Goal: Communication & Community: Answer question/provide support

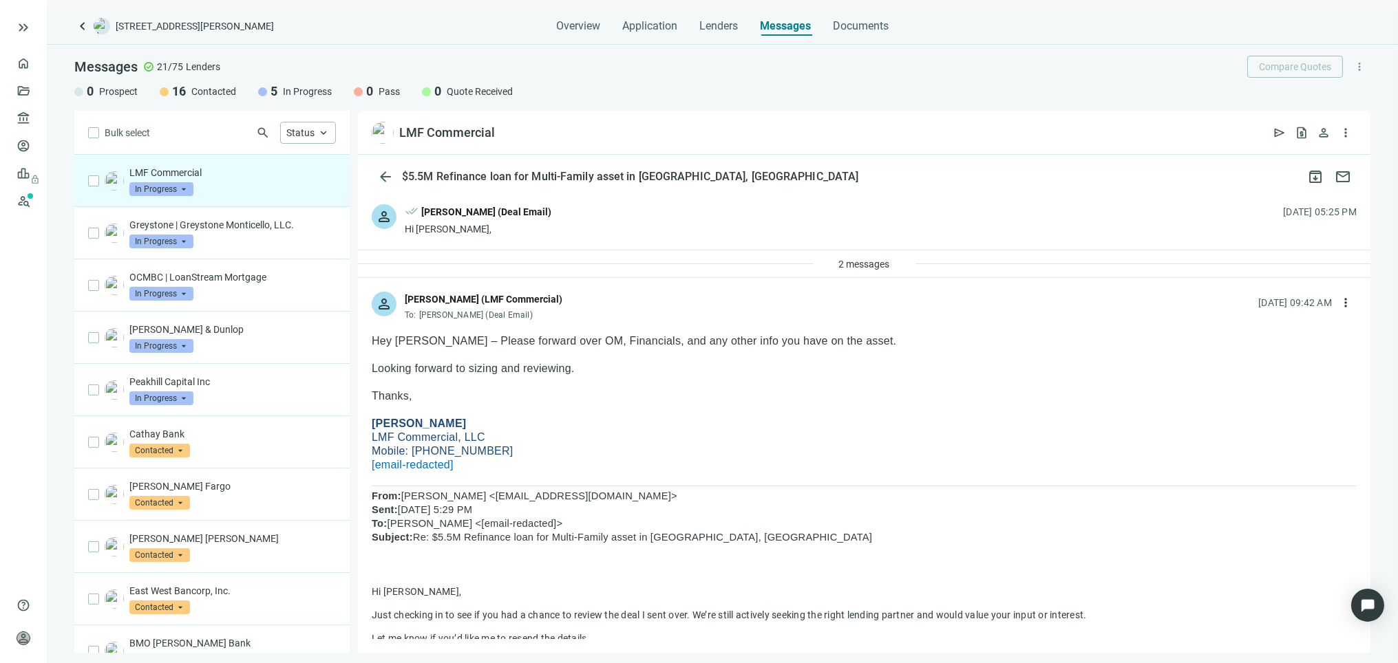
drag, startPoint x: 454, startPoint y: 425, endPoint x: 514, endPoint y: 434, distance: 60.5
click at [391, 425] on p "[PERSON_NAME]" at bounding box center [864, 424] width 985 height 14
drag, startPoint x: 501, startPoint y: 434, endPoint x: 366, endPoint y: 423, distance: 135.3
click at [1339, 305] on span "more_vert" at bounding box center [1346, 303] width 14 height 14
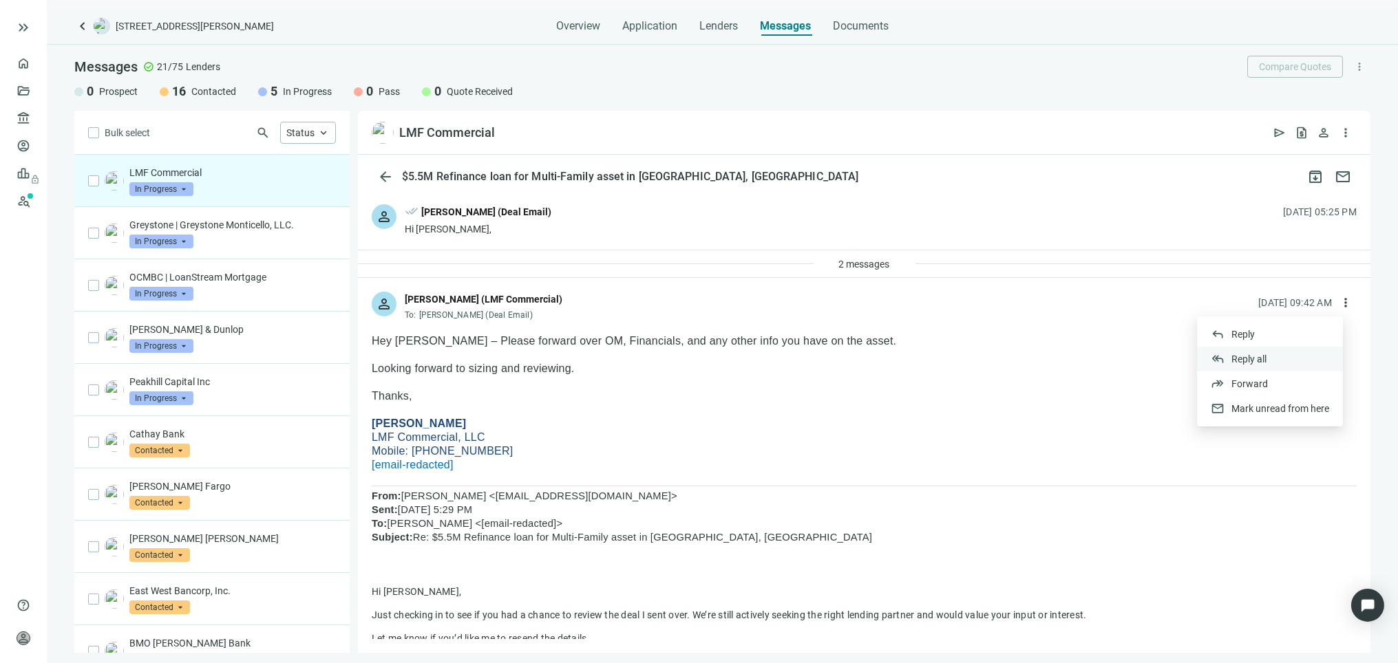
click at [1244, 354] on span "Reply all" at bounding box center [1248, 359] width 35 height 11
type textarea "**********"
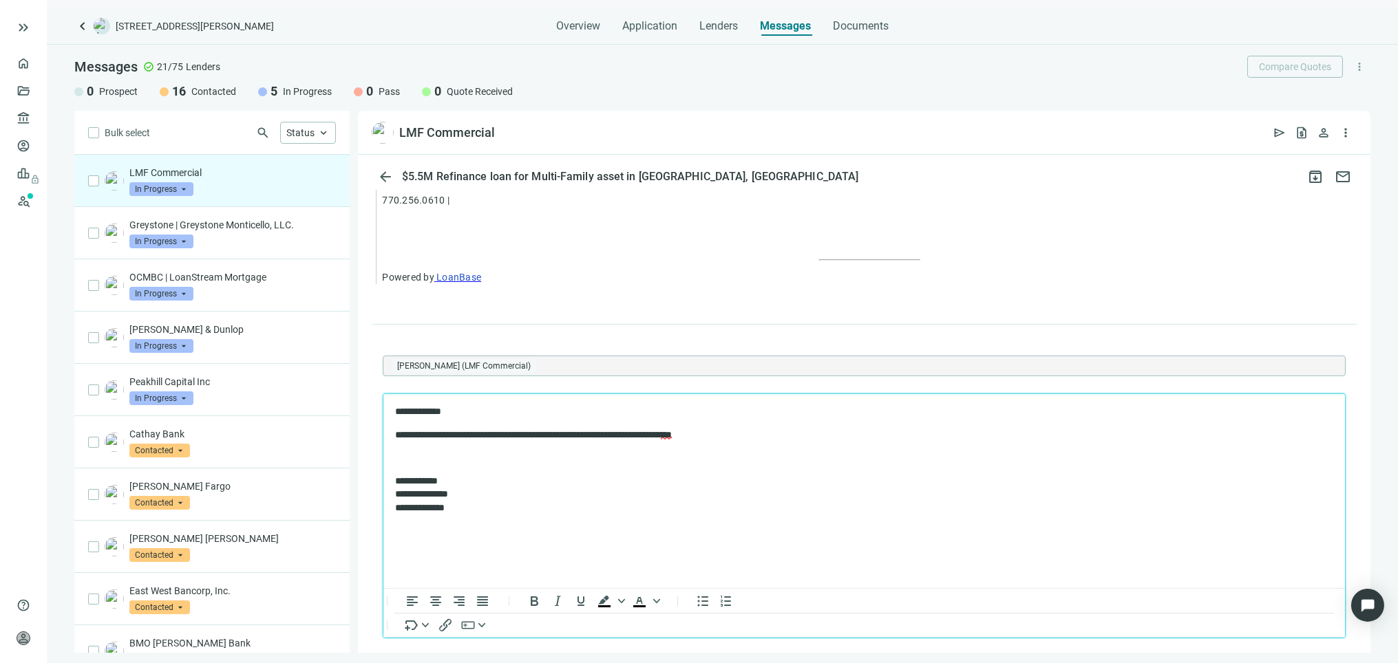
drag, startPoint x: 934, startPoint y: 458, endPoint x: 872, endPoint y: 481, distance: 66.2
click at [933, 458] on p "Rich Text Area. Press ALT-0 for help." at bounding box center [863, 458] width 938 height 14
drag, startPoint x: 778, startPoint y: 427, endPoint x: 772, endPoint y: 430, distance: 7.4
click at [778, 428] on p "**********" at bounding box center [856, 435] width 924 height 14
click at [390, 447] on html "**********" at bounding box center [863, 459] width 961 height 131
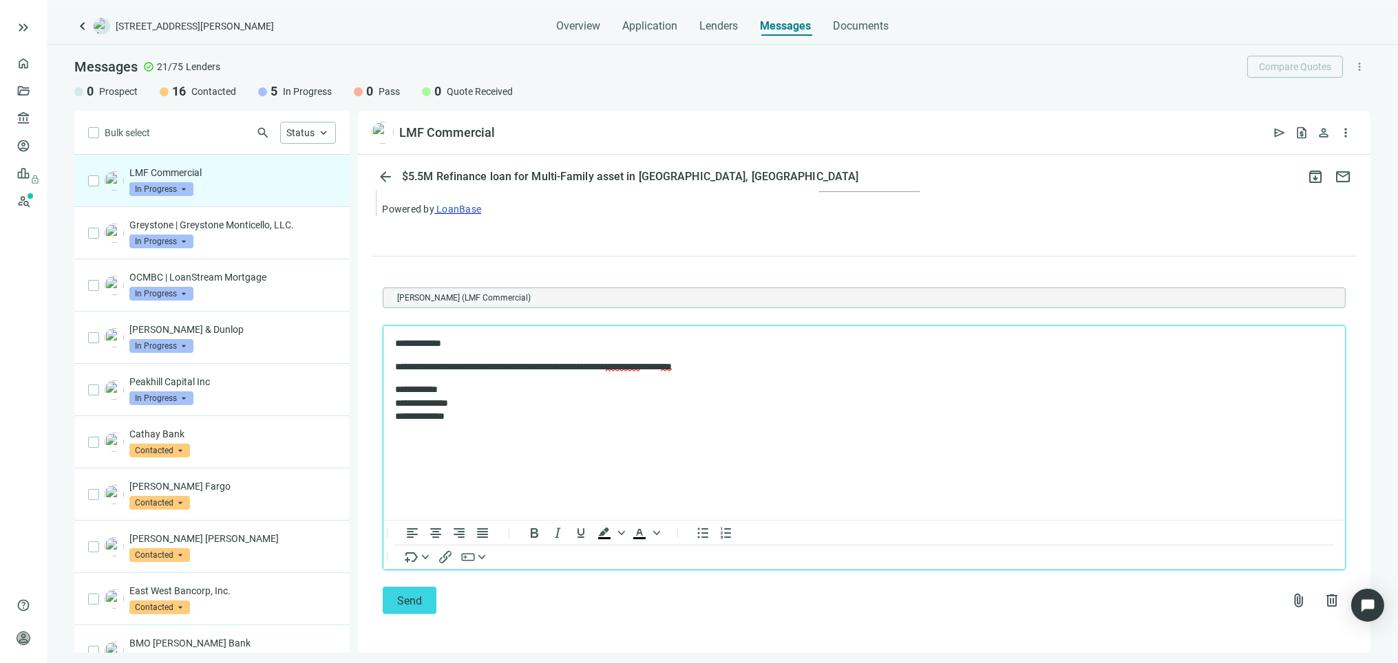
scroll to position [1162, 0]
click at [405, 595] on span "Send" at bounding box center [409, 601] width 25 height 13
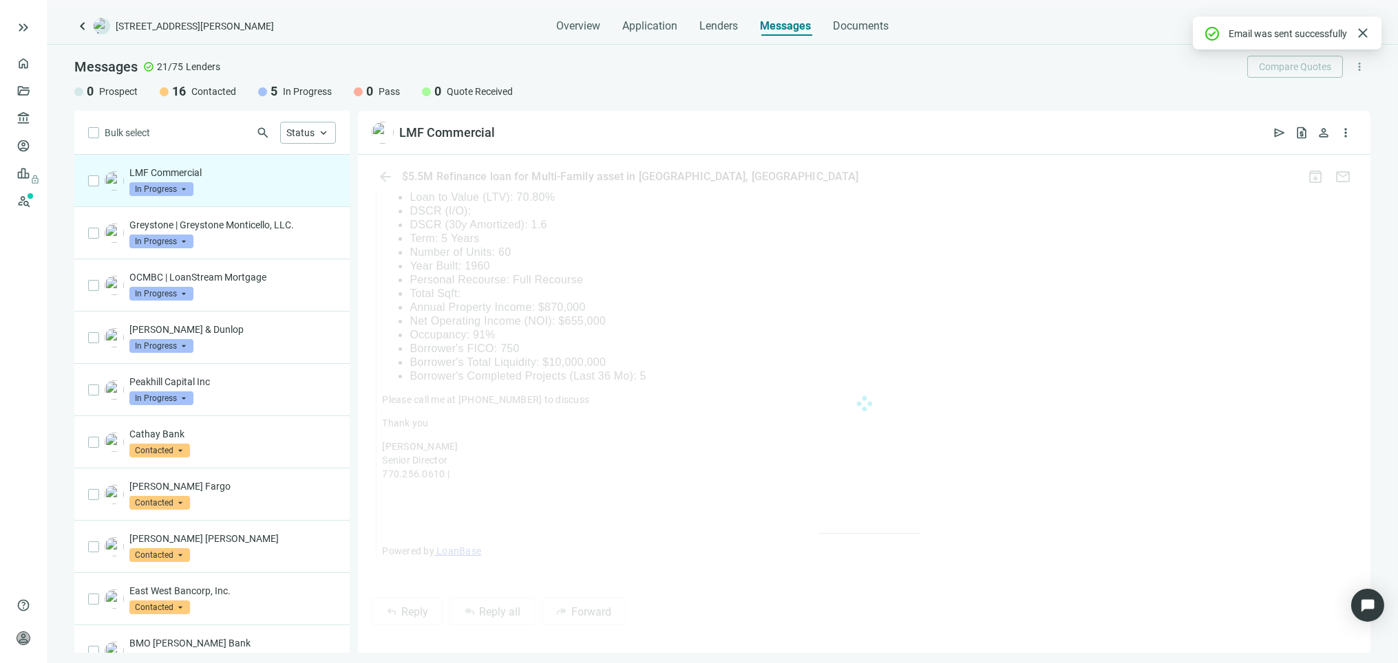
scroll to position [1086, 0]
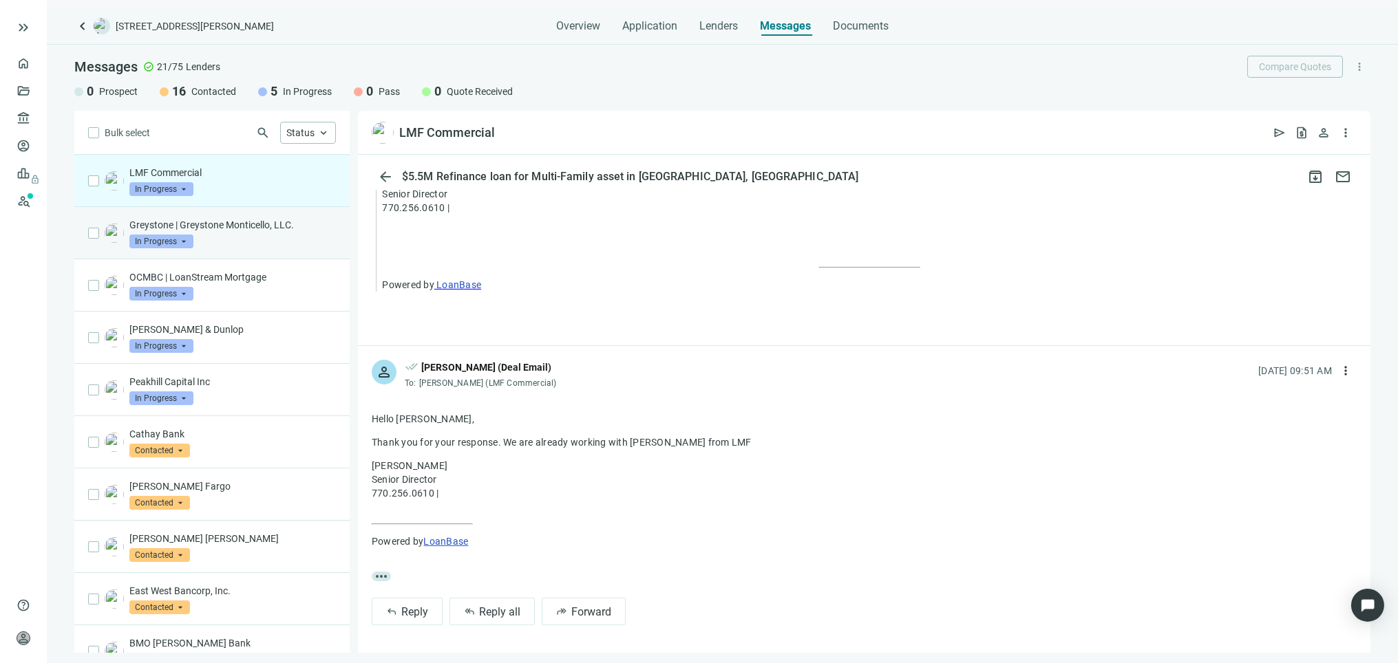
click at [200, 220] on p "Greystone | Greystone Monticello, LLC." at bounding box center [232, 225] width 206 height 14
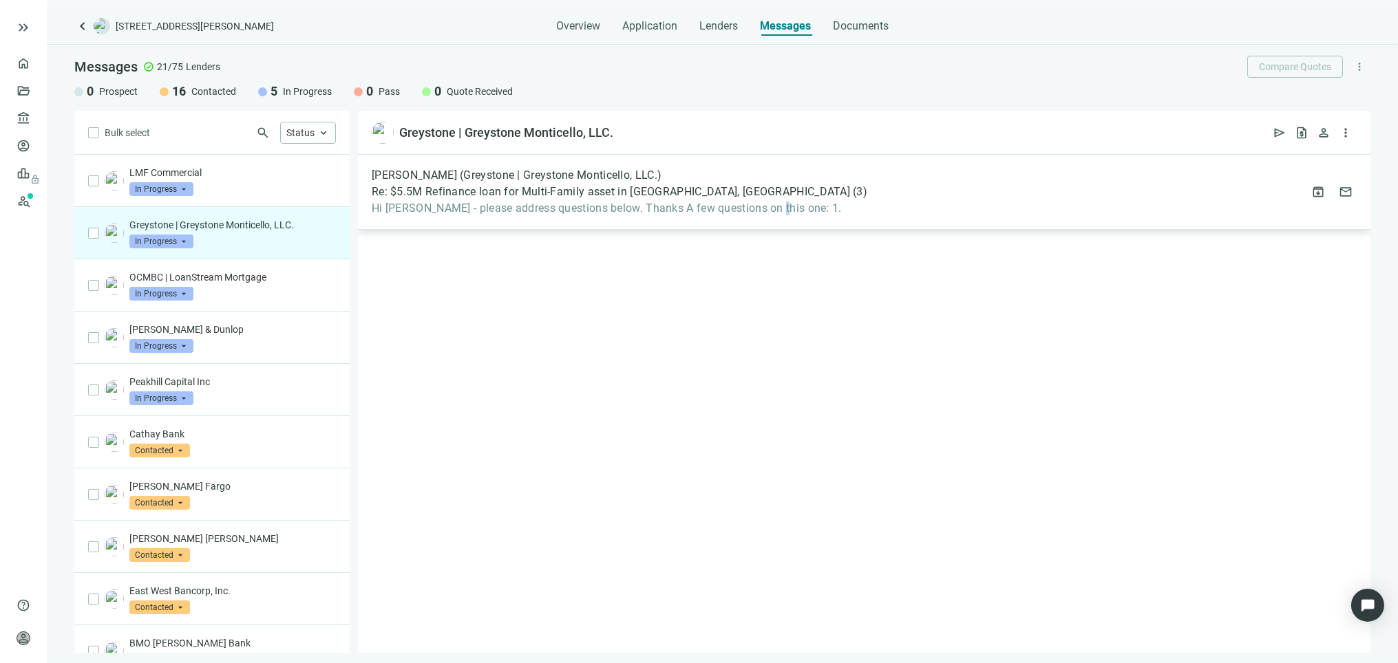
click at [773, 207] on span "Hi [PERSON_NAME] - please address questions below. Thanks A few questions on th…" at bounding box center [620, 209] width 496 height 14
